Goal: Information Seeking & Learning: Learn about a topic

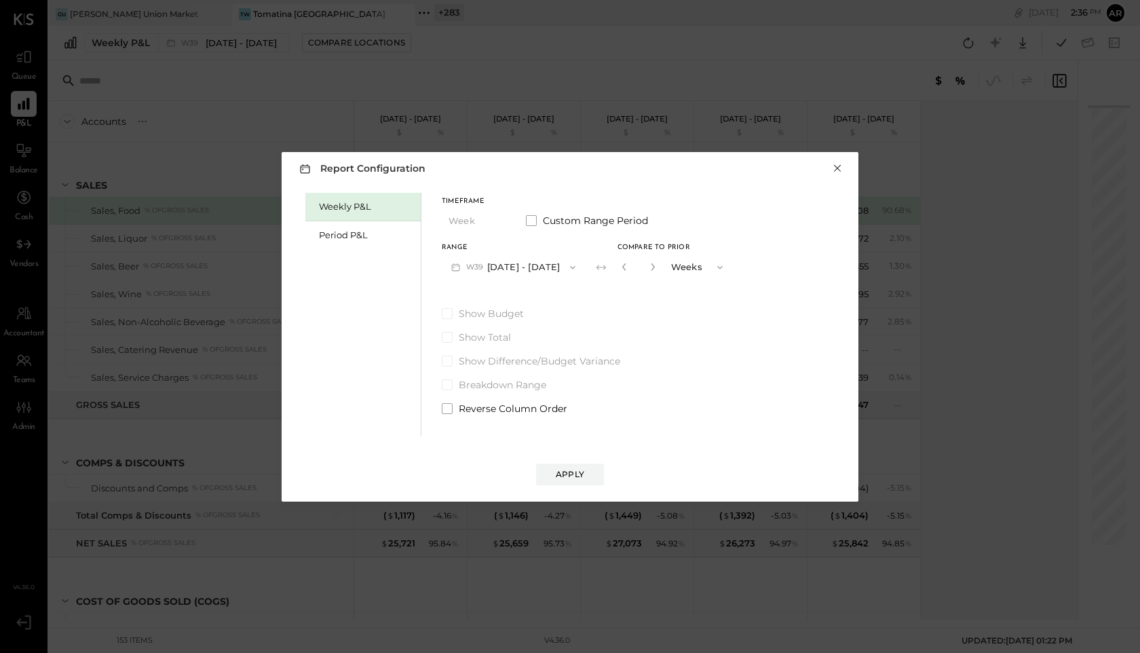
click at [835, 168] on button "×" at bounding box center [837, 169] width 12 height 14
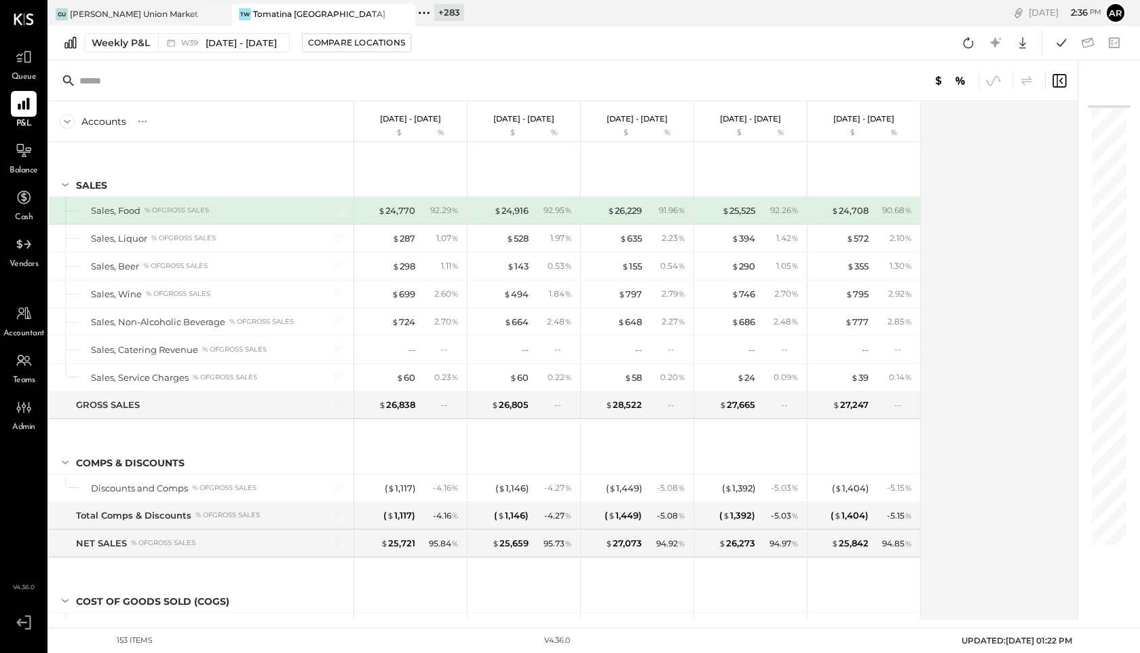
click at [422, 14] on icon at bounding box center [424, 13] width 18 height 18
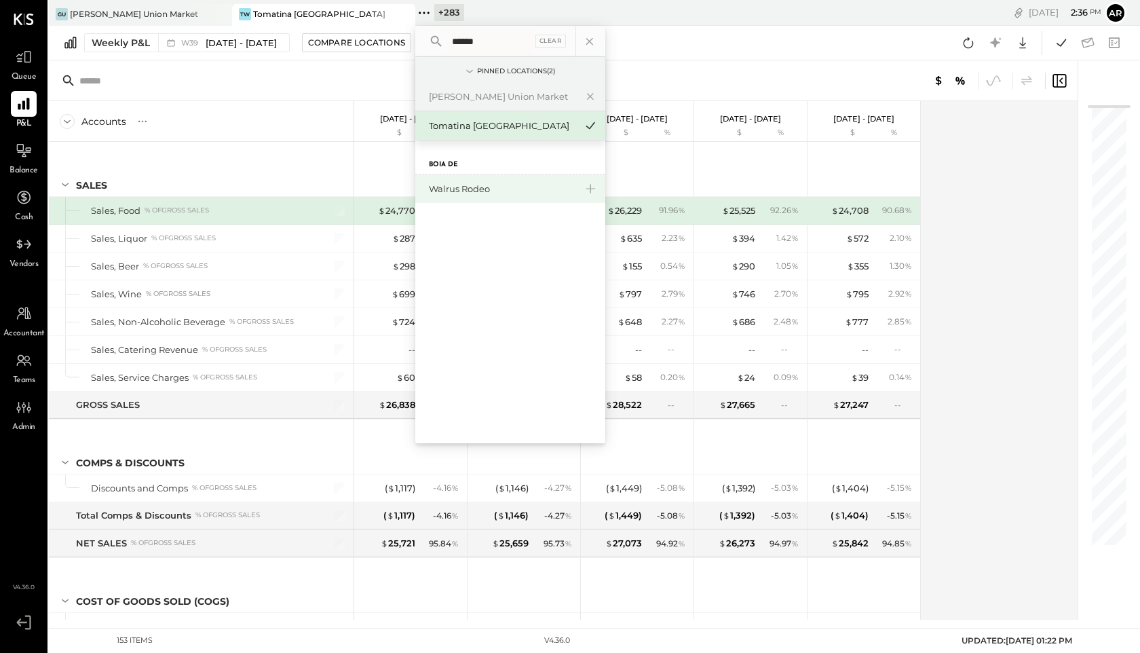
type input "******"
click at [472, 190] on div "Walrus Rodeo" at bounding box center [502, 189] width 147 height 13
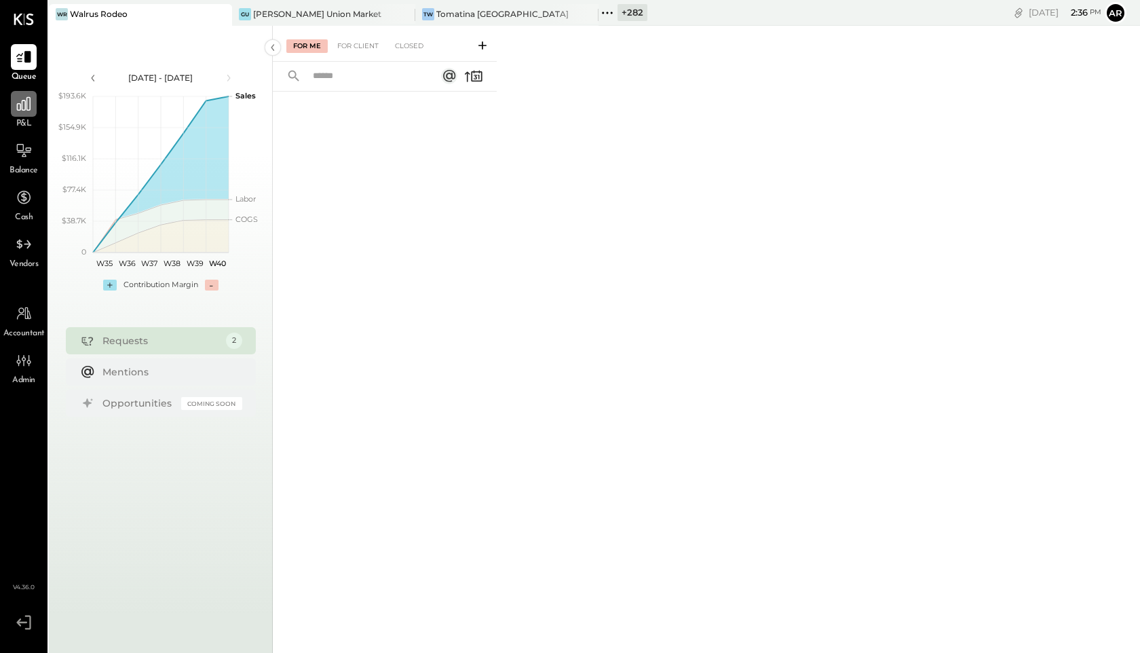
click at [31, 115] on div at bounding box center [24, 104] width 26 height 26
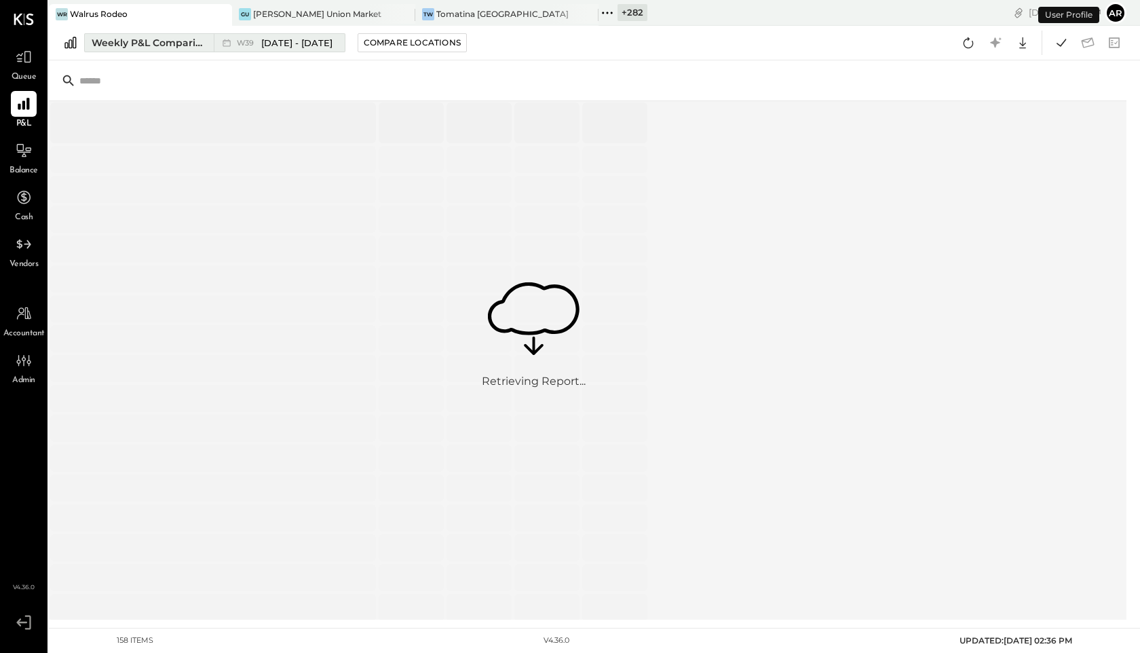
click at [309, 38] on span "Sep 22 - 28, 2025" at bounding box center [296, 43] width 71 height 13
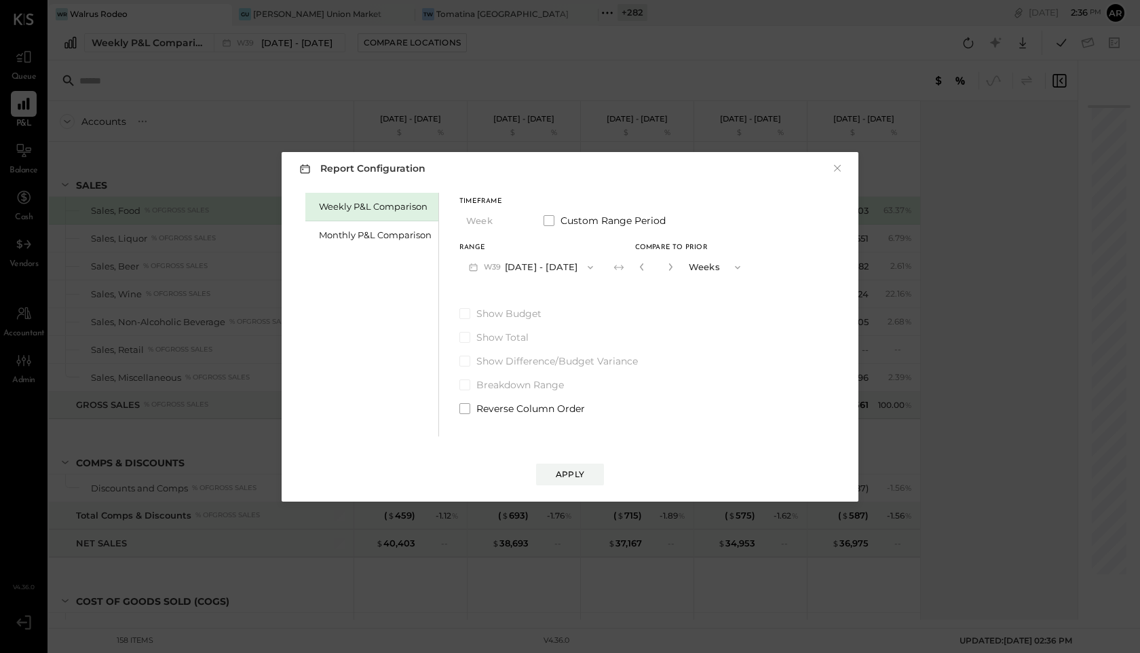
click at [523, 269] on button "W39 Sep 22 - 28, 2025" at bounding box center [530, 266] width 143 height 25
click at [381, 231] on div "Monthly P&L Comparison" at bounding box center [375, 235] width 113 height 13
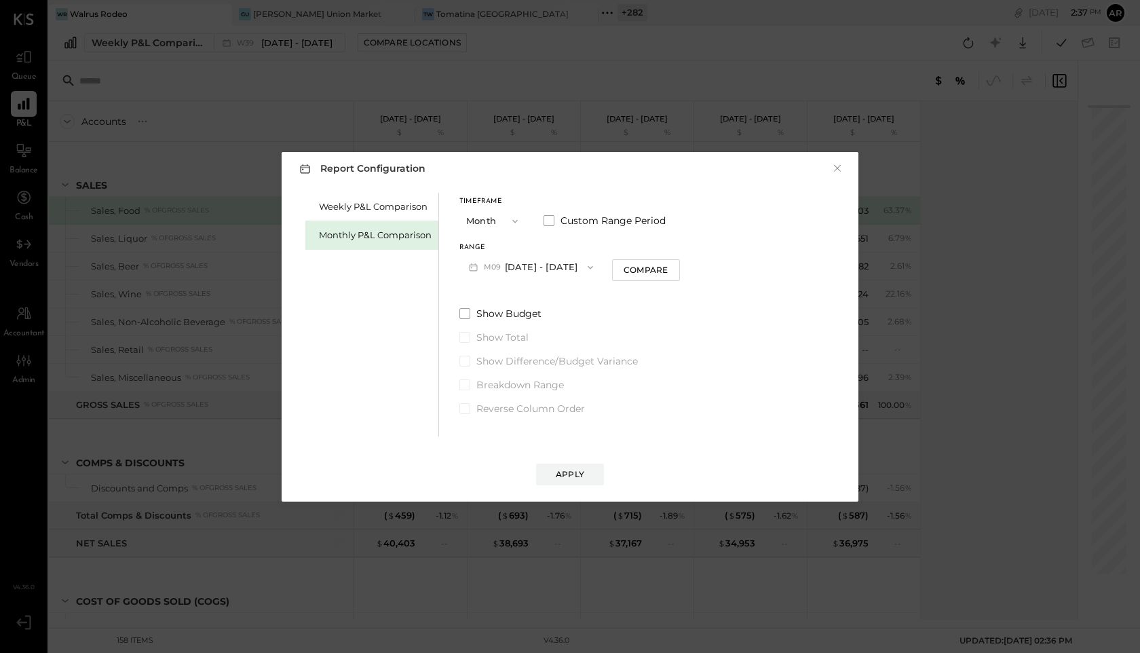
click at [551, 266] on button "M09 Sep 1 - 30, 2025" at bounding box center [530, 266] width 143 height 25
